Goal: Information Seeking & Learning: Learn about a topic

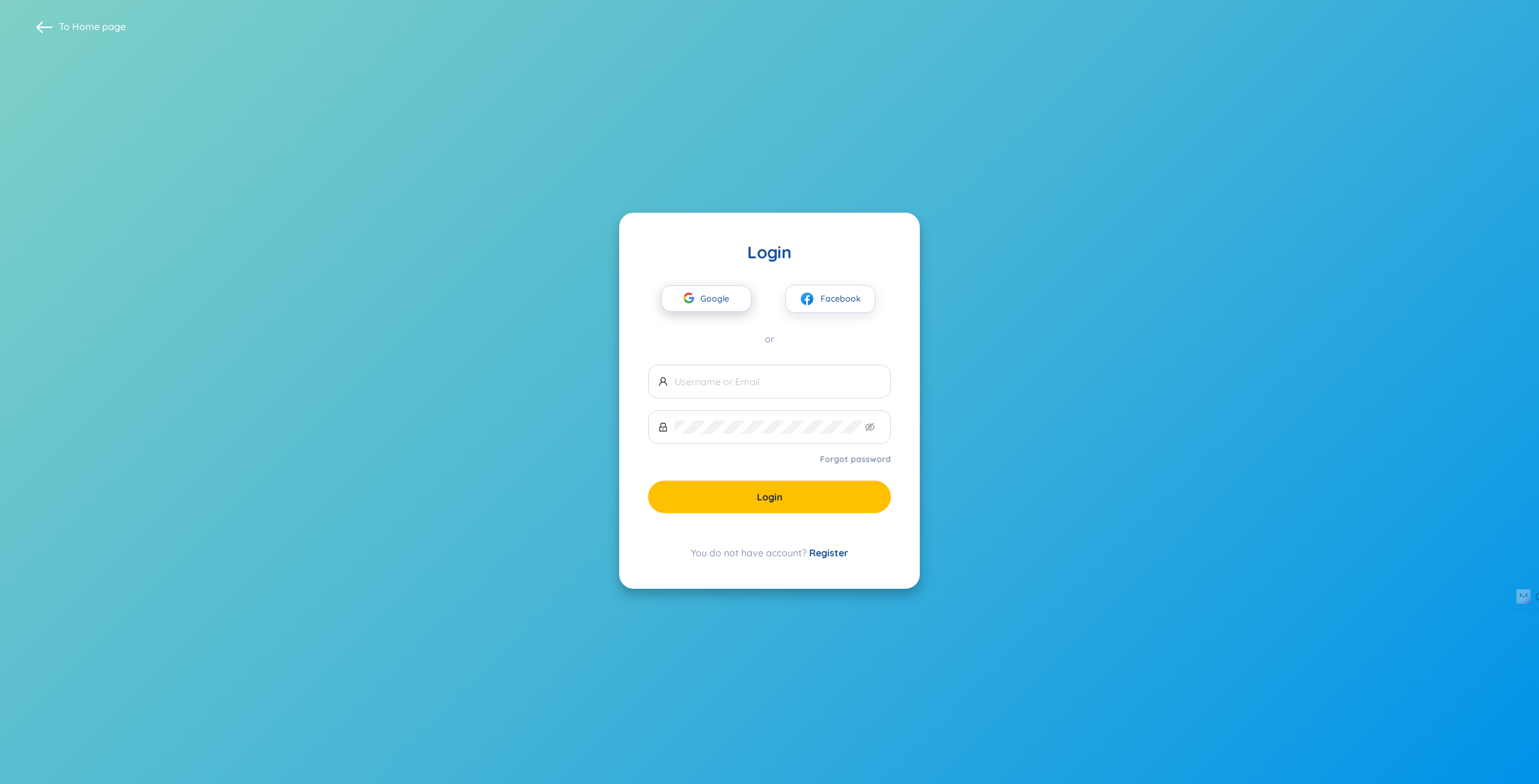
click at [721, 303] on span "Google" at bounding box center [717, 299] width 35 height 26
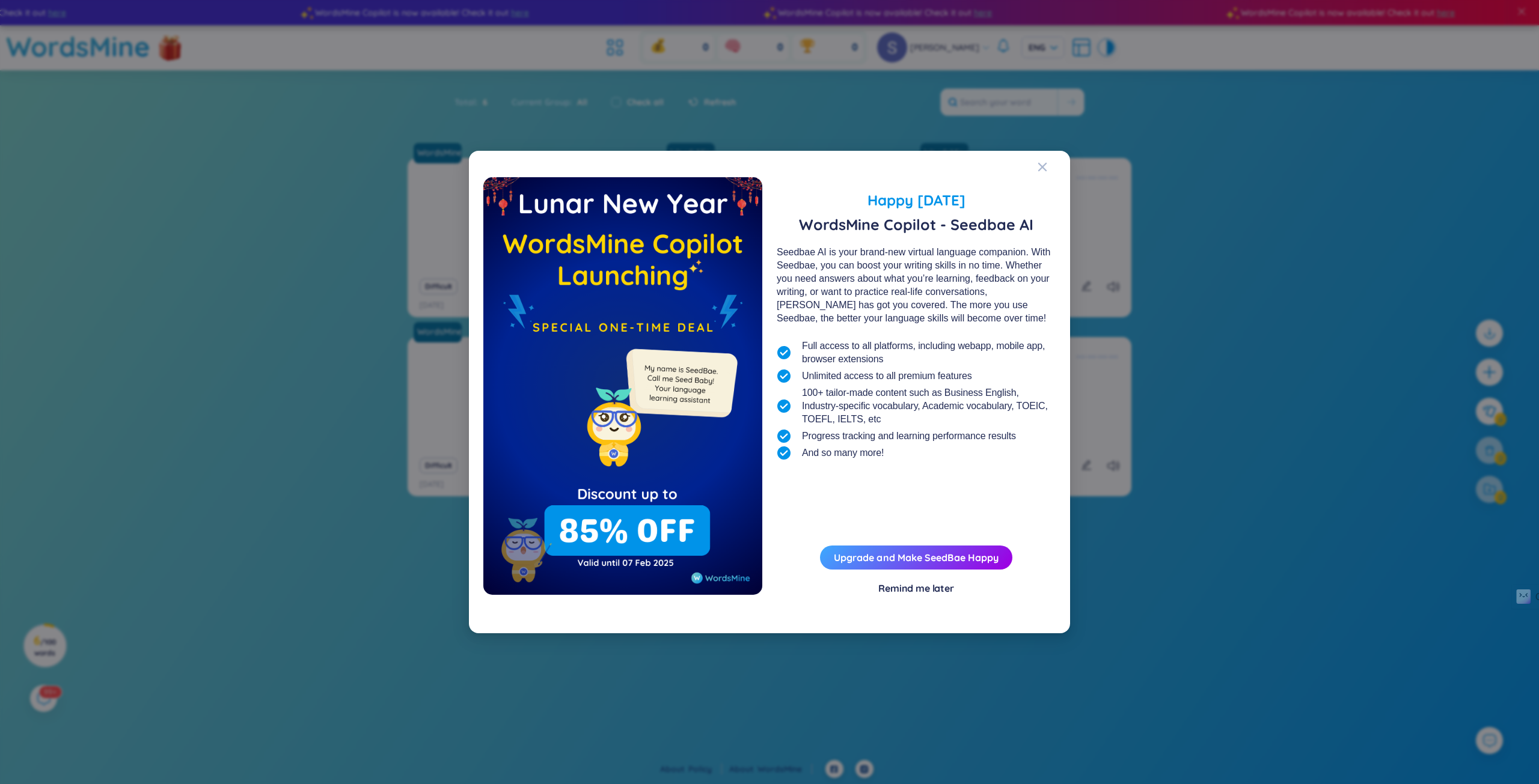
click at [933, 589] on div "Remind me later" at bounding box center [916, 588] width 76 height 13
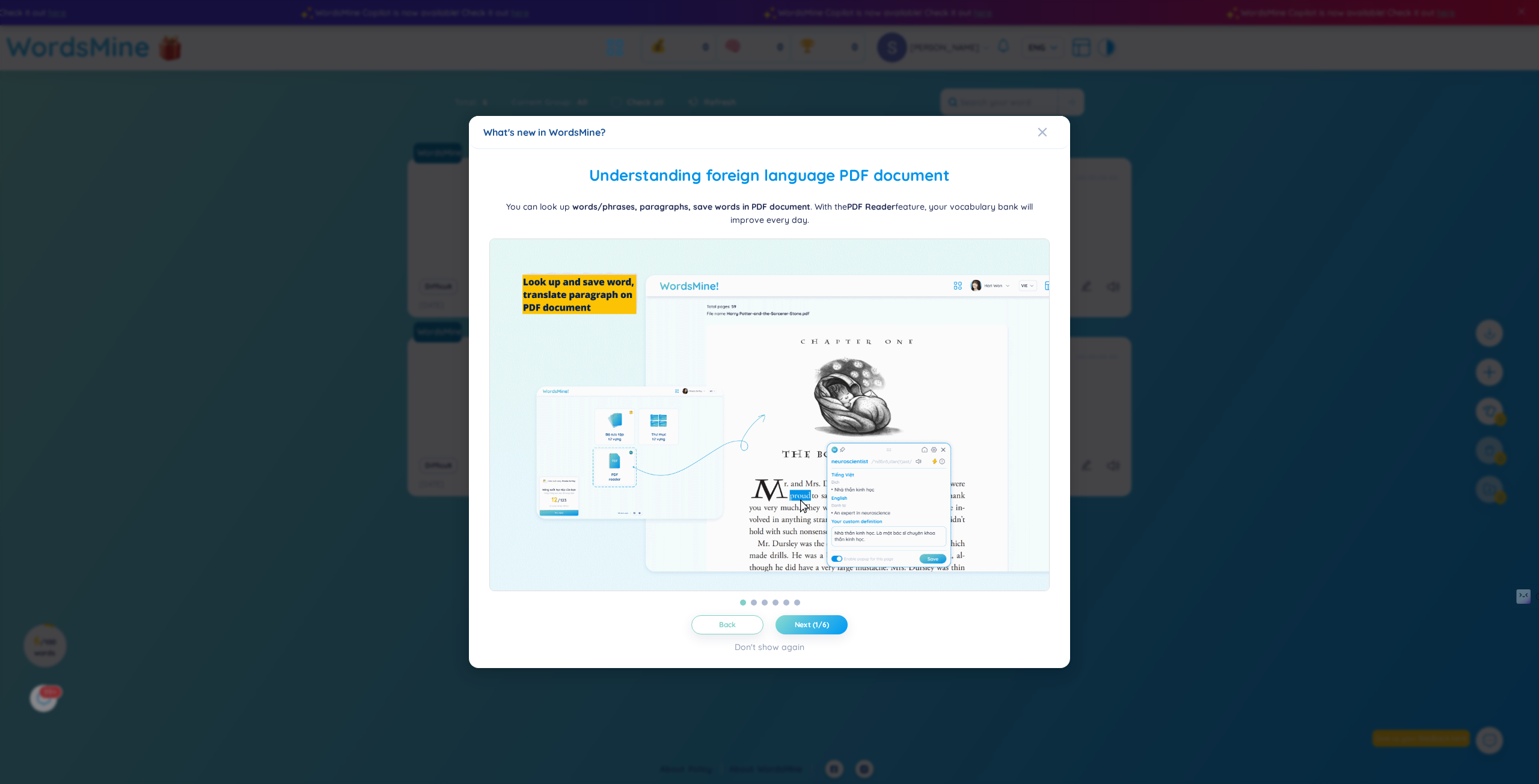
click at [805, 629] on span "Next (1/6)" at bounding box center [812, 624] width 34 height 9
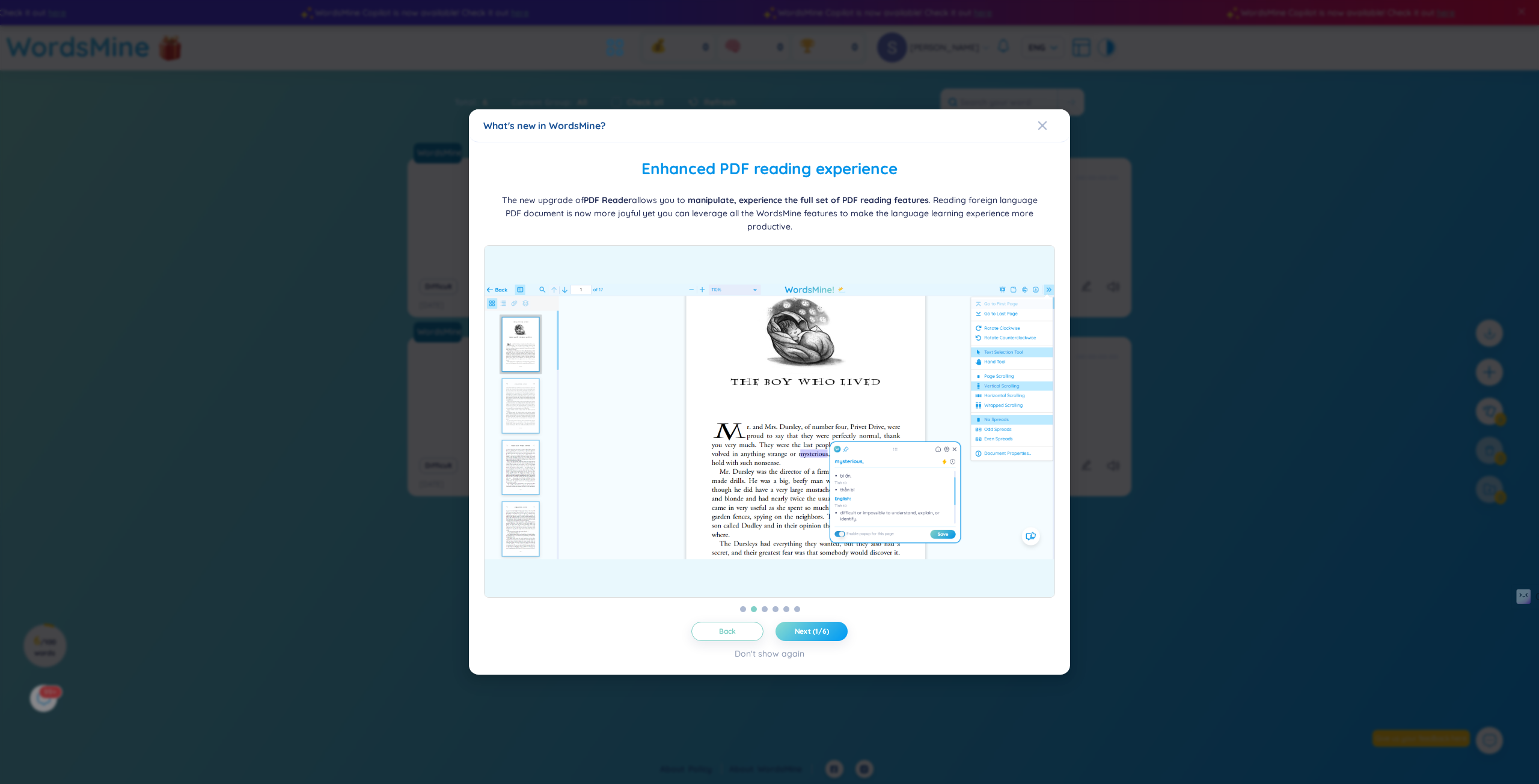
click at [805, 631] on span "Next (1/6)" at bounding box center [812, 631] width 34 height 9
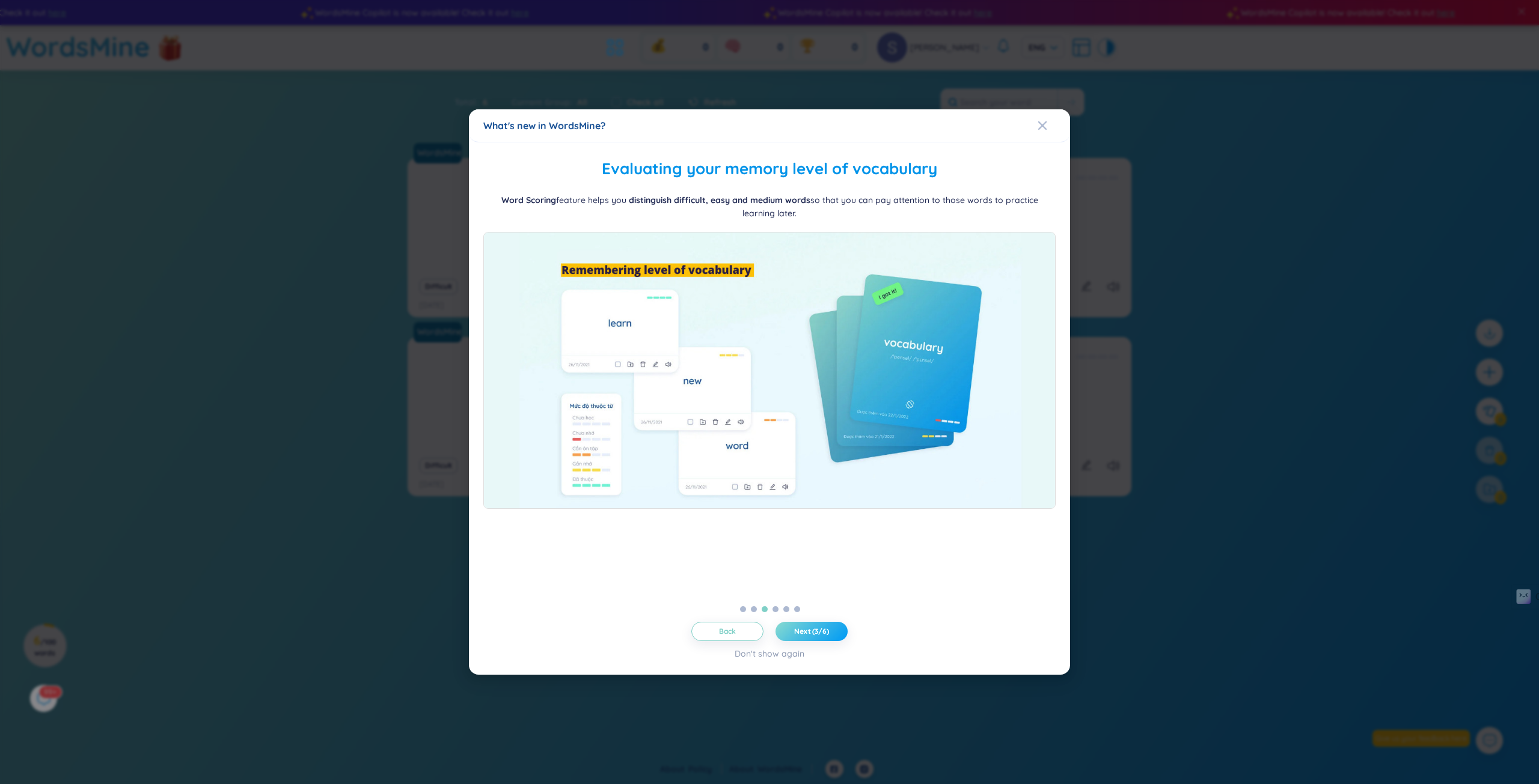
click at [805, 631] on span "Next (3/6)" at bounding box center [811, 631] width 35 height 9
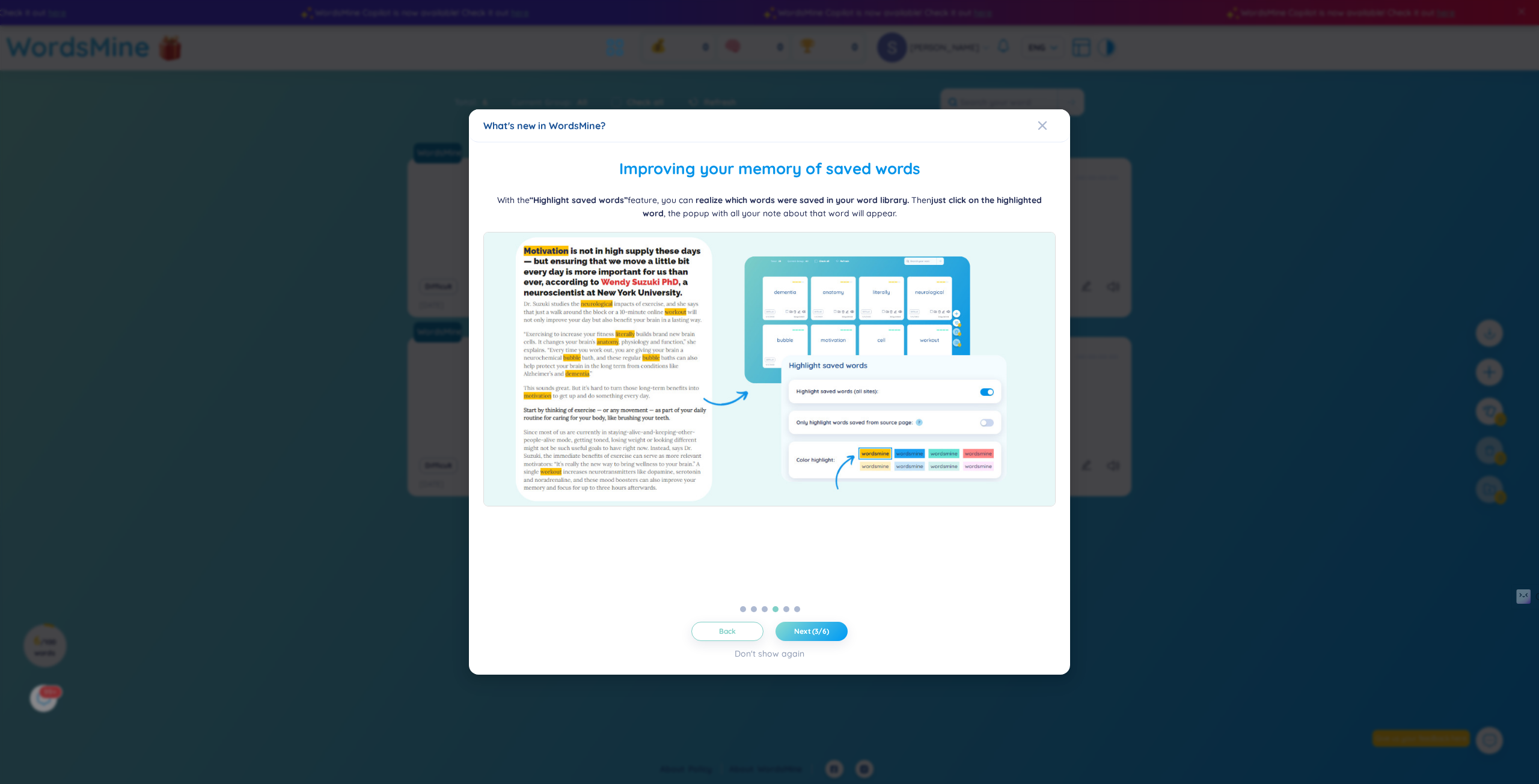
click at [805, 631] on span "Next (3/6)" at bounding box center [811, 631] width 35 height 9
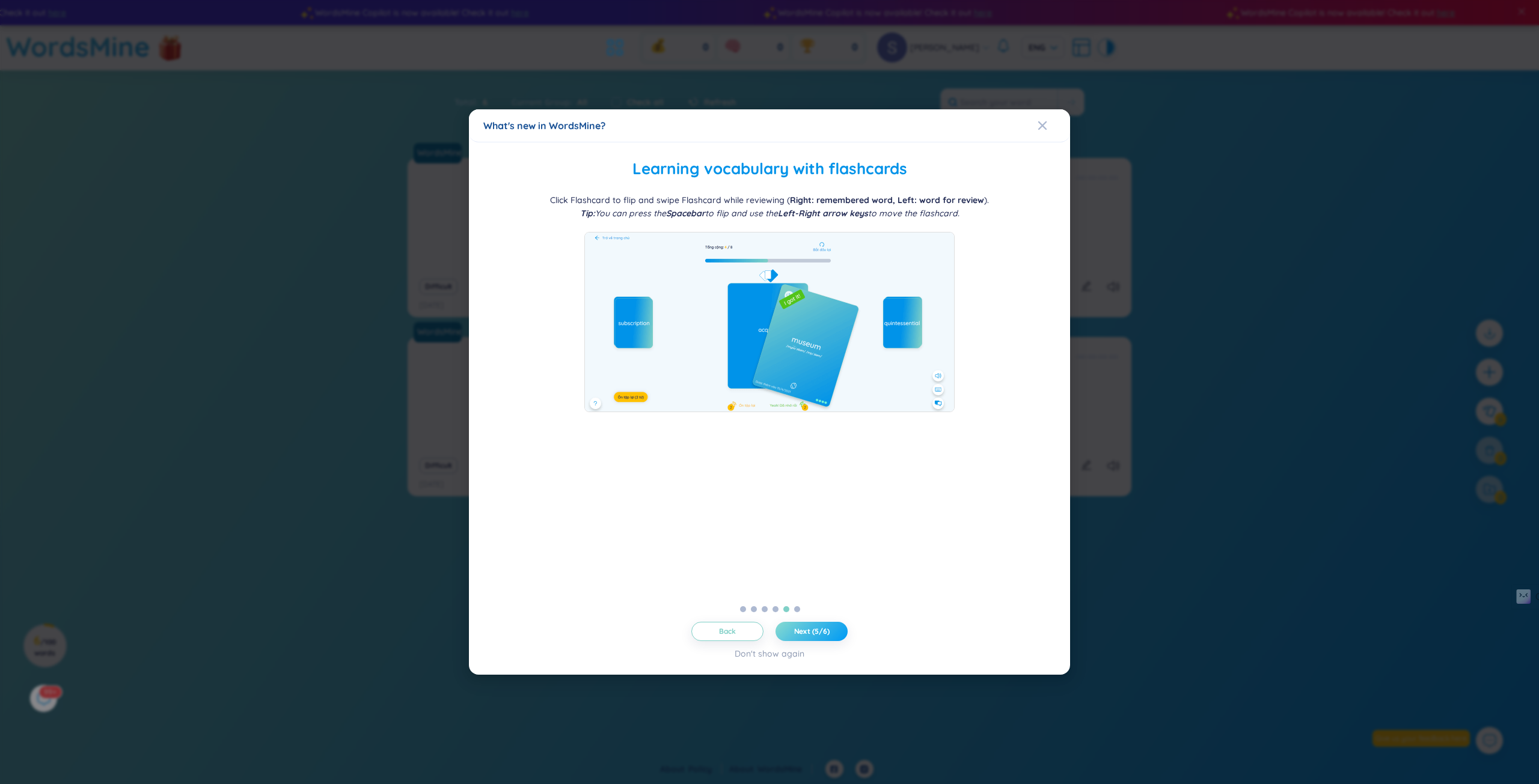
click at [805, 631] on span "Next (5/6)" at bounding box center [812, 631] width 36 height 9
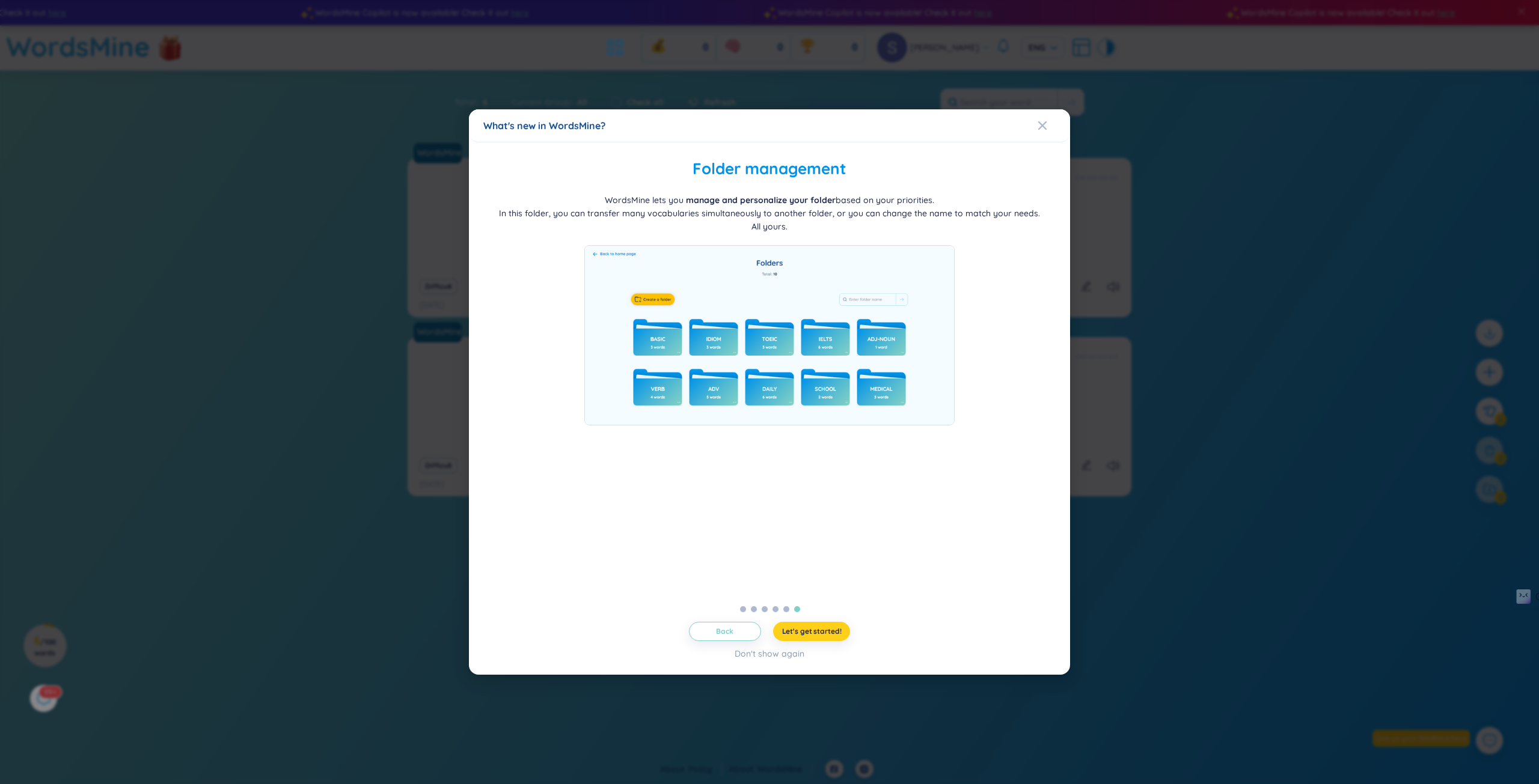
click at [805, 631] on span "Let's get started!" at bounding box center [812, 631] width 60 height 9
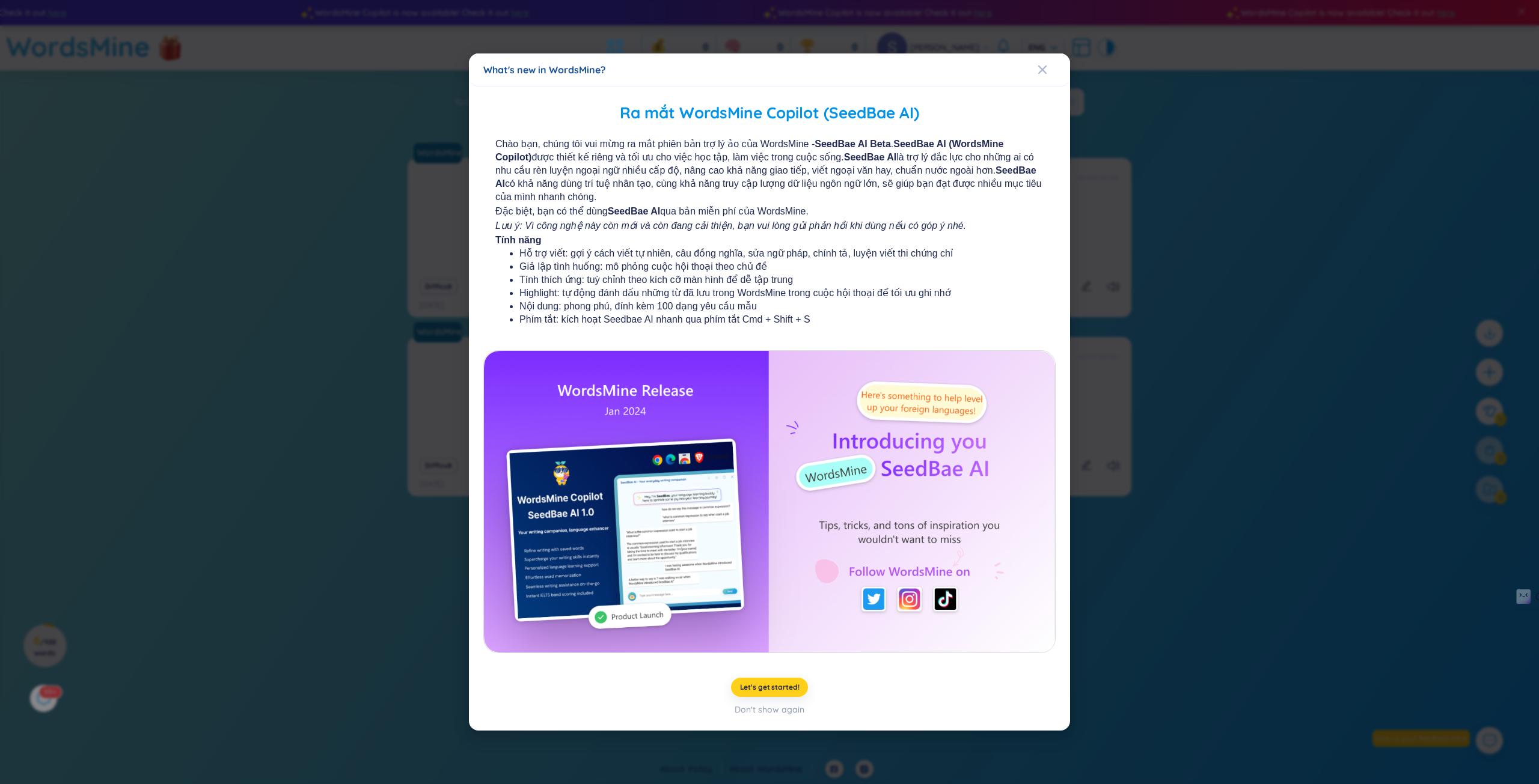
click at [779, 686] on span "Let's get started!" at bounding box center [770, 687] width 60 height 9
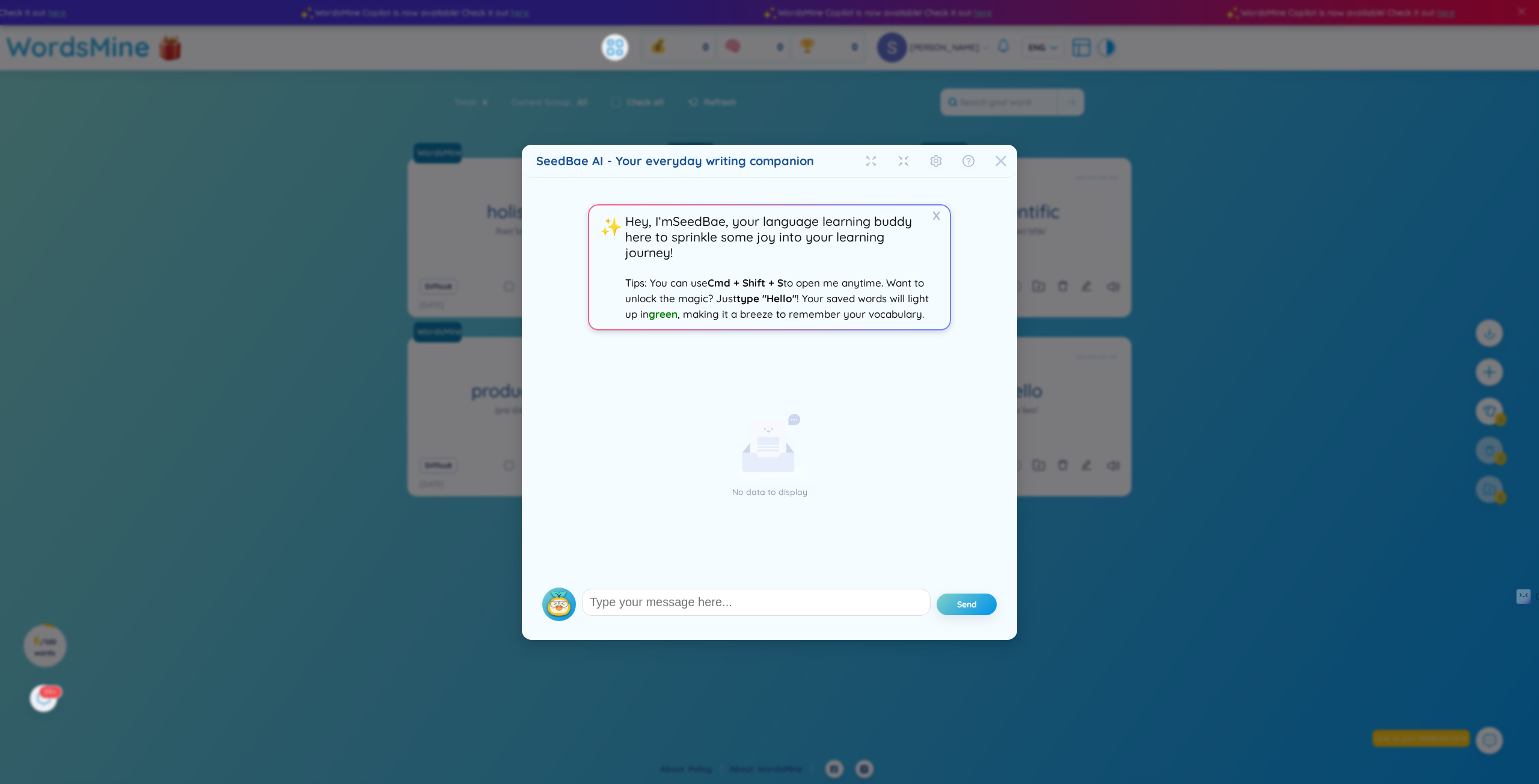
click at [998, 161] on icon "Close" at bounding box center [1001, 161] width 12 height 12
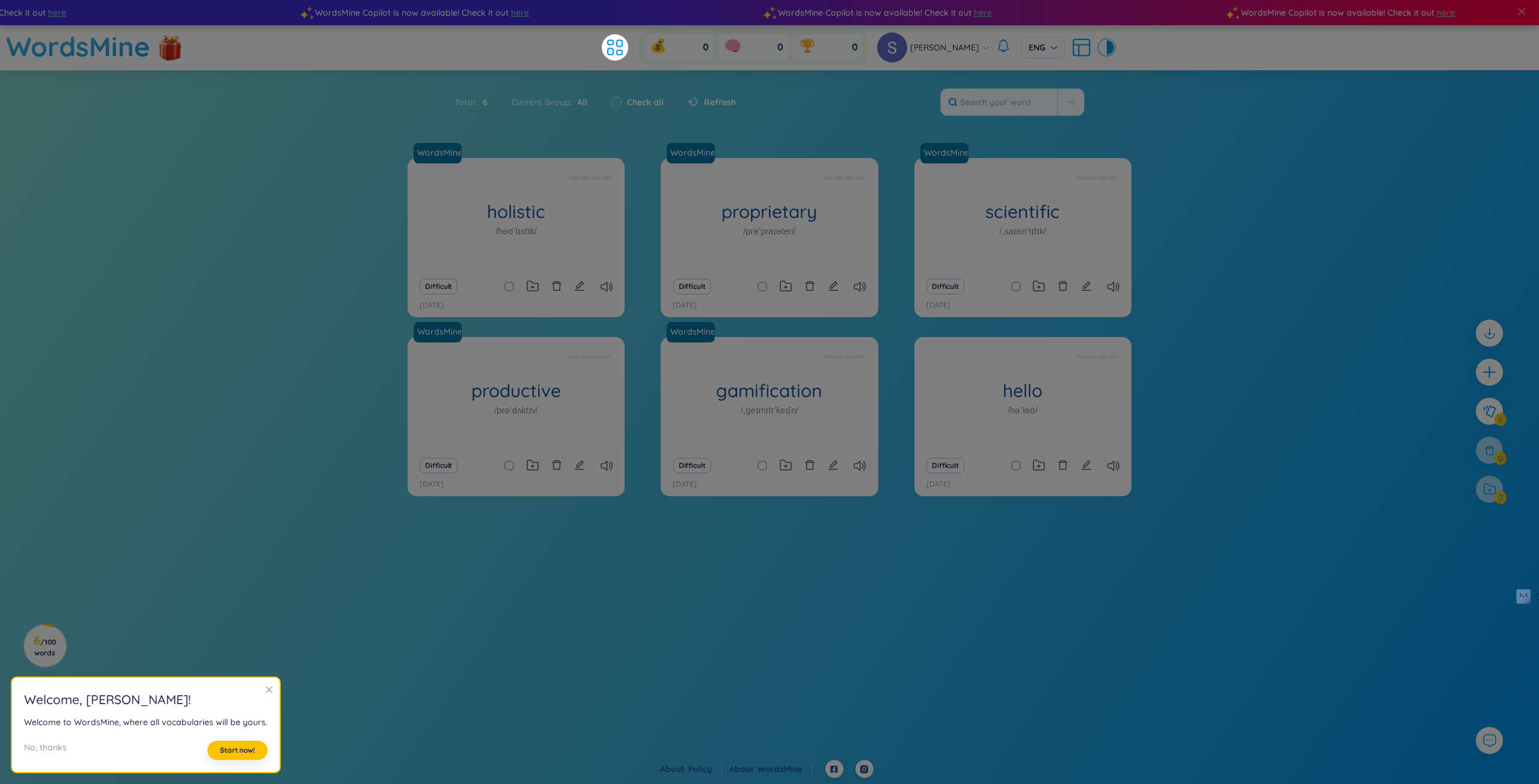
click at [305, 271] on div "WordsMine holistic /həʊˈlɪstɪk/ [PERSON_NAME] Eg: The holistic approach to heal…" at bounding box center [769, 347] width 1539 height 377
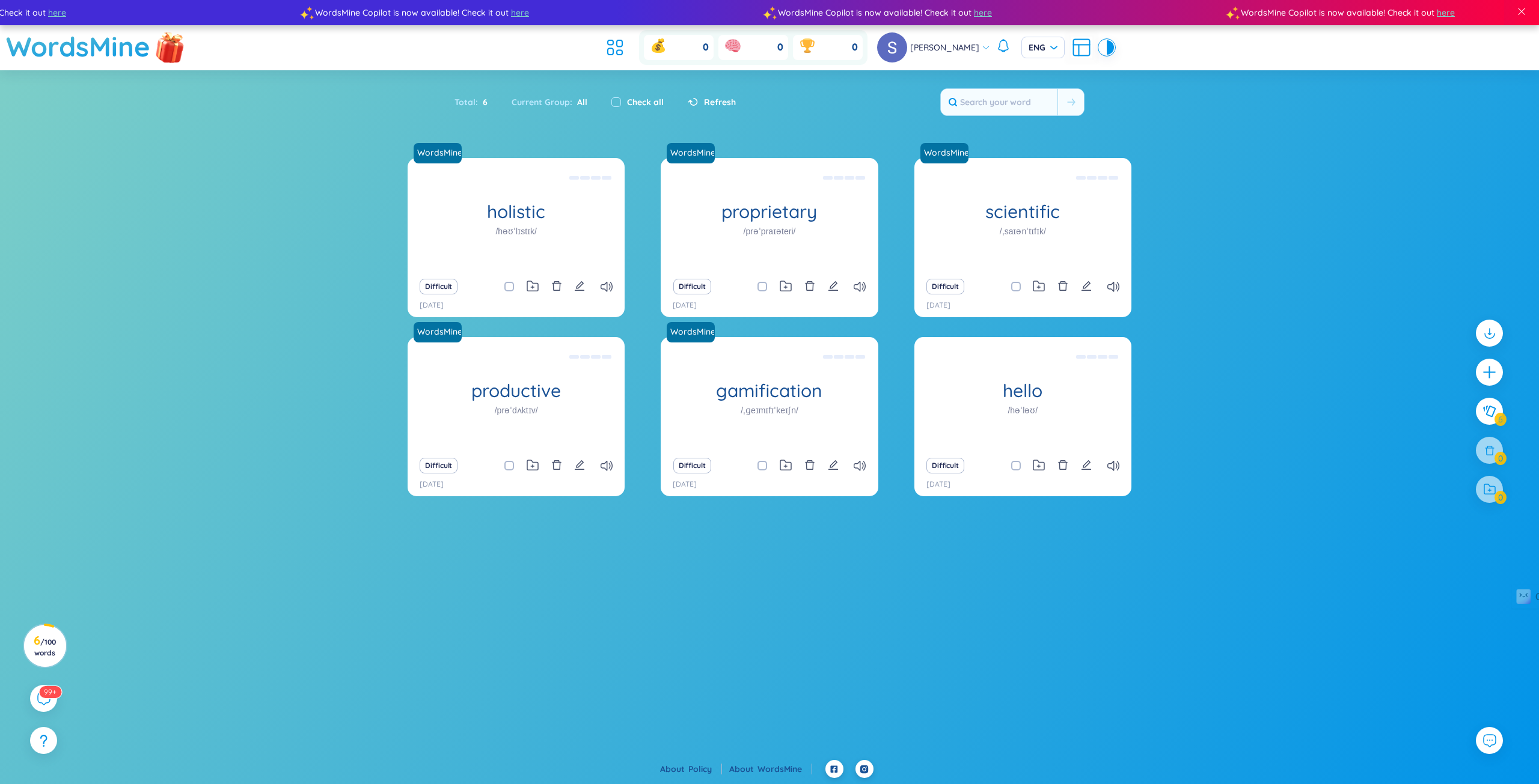
click at [160, 48] on img at bounding box center [170, 47] width 36 height 48
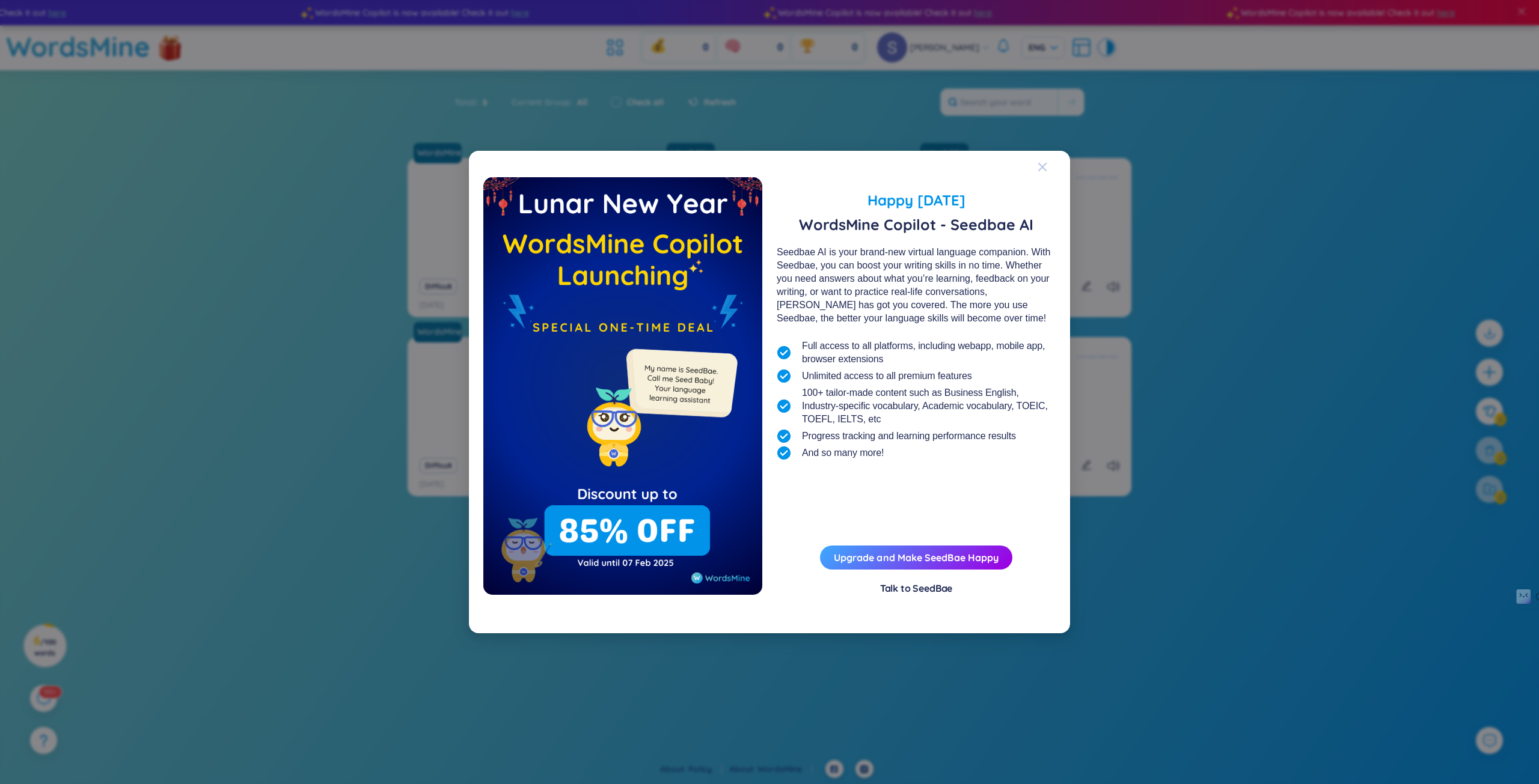
click at [1047, 165] on span "Close" at bounding box center [1054, 167] width 32 height 32
